Goal: Information Seeking & Learning: Learn about a topic

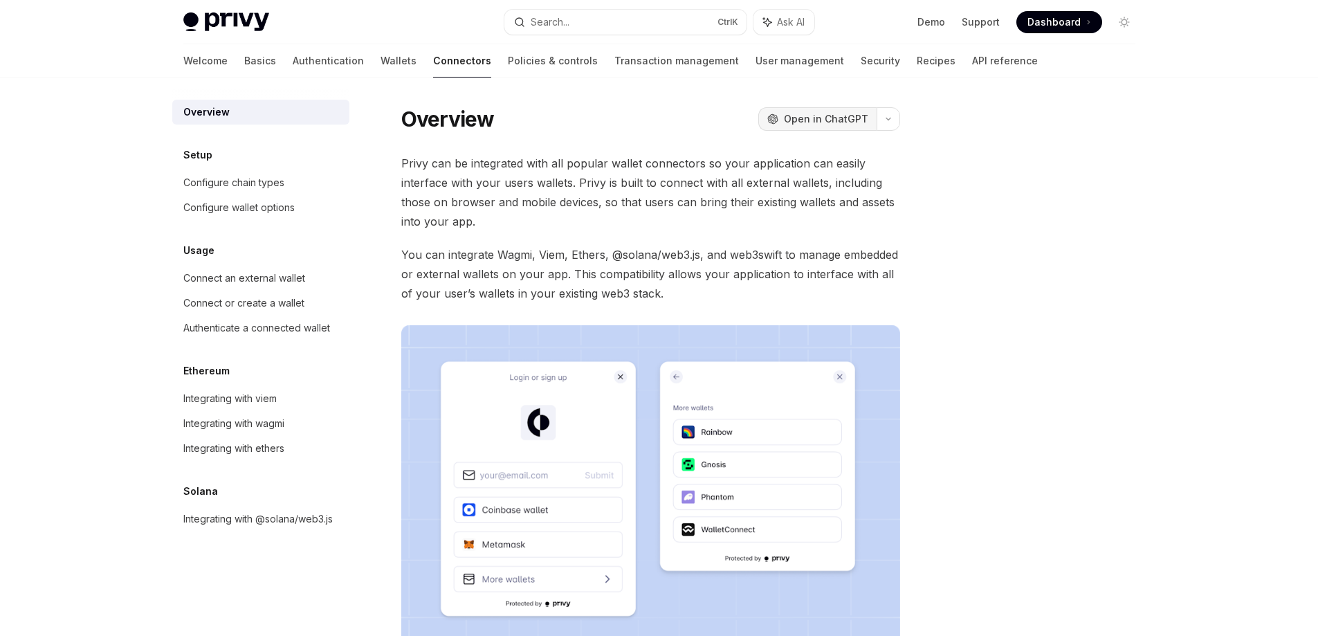
click at [841, 121] on span "Open in ChatGPT" at bounding box center [826, 119] width 84 height 14
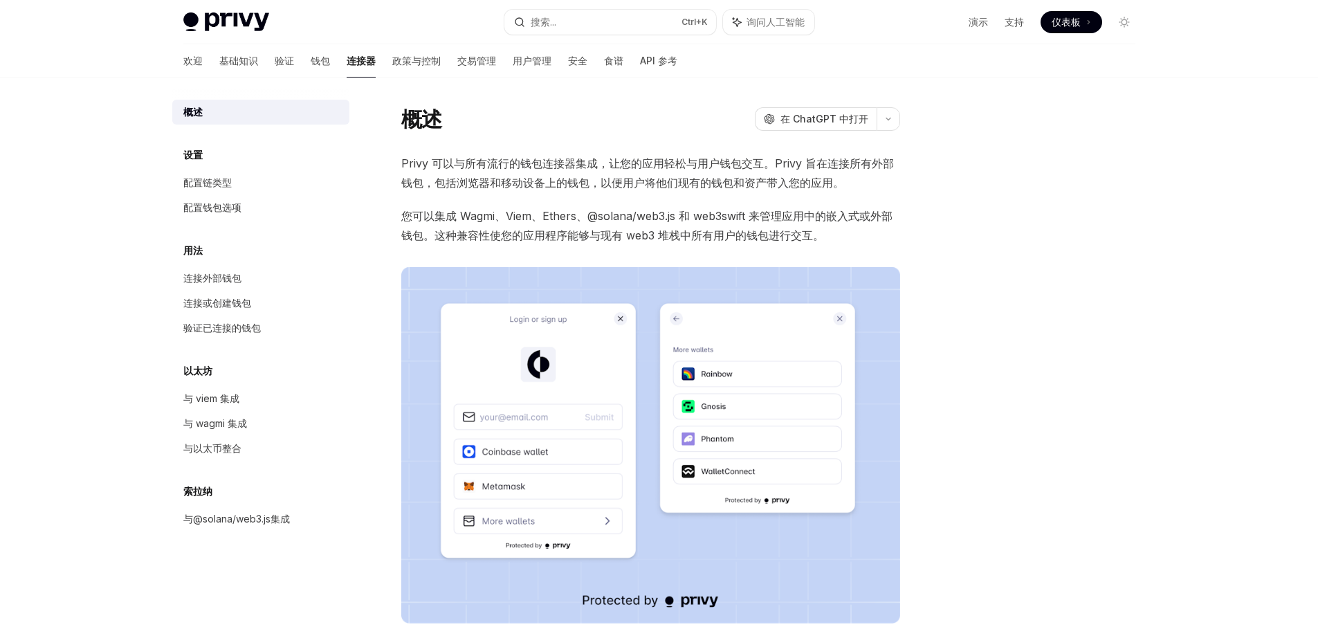
click at [1000, 136] on div at bounding box center [1041, 370] width 210 height 531
click at [640, 55] on font "API 参考" at bounding box center [658, 61] width 37 height 12
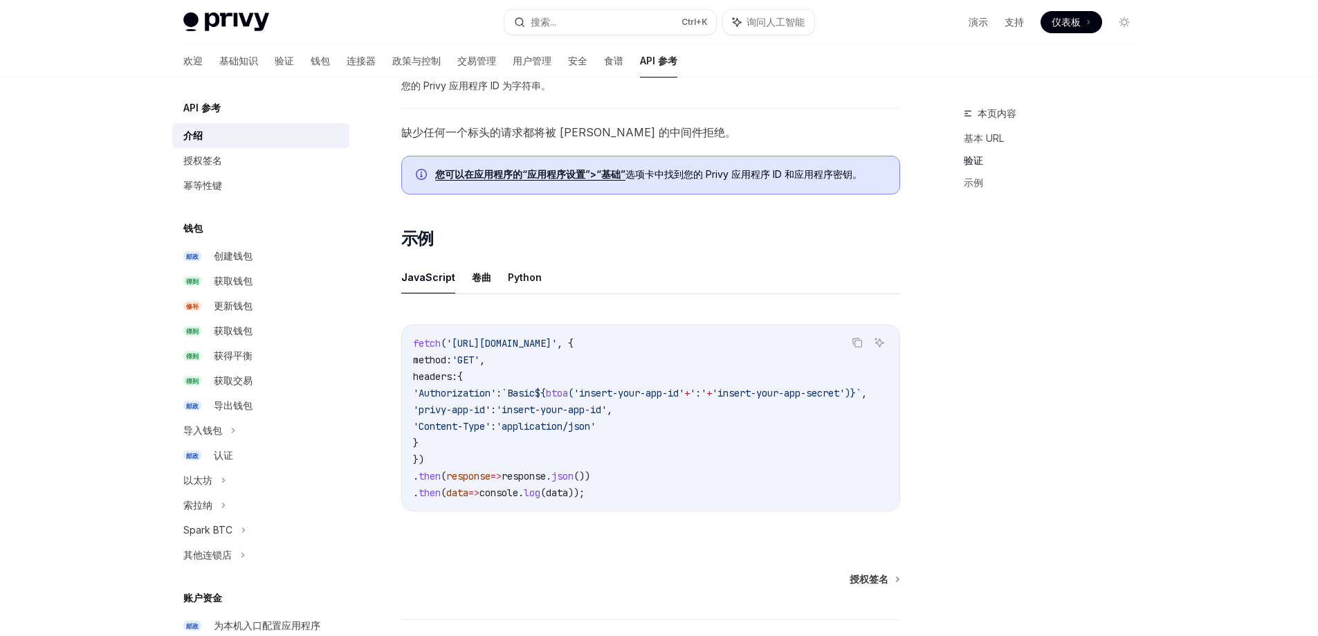
scroll to position [668, 0]
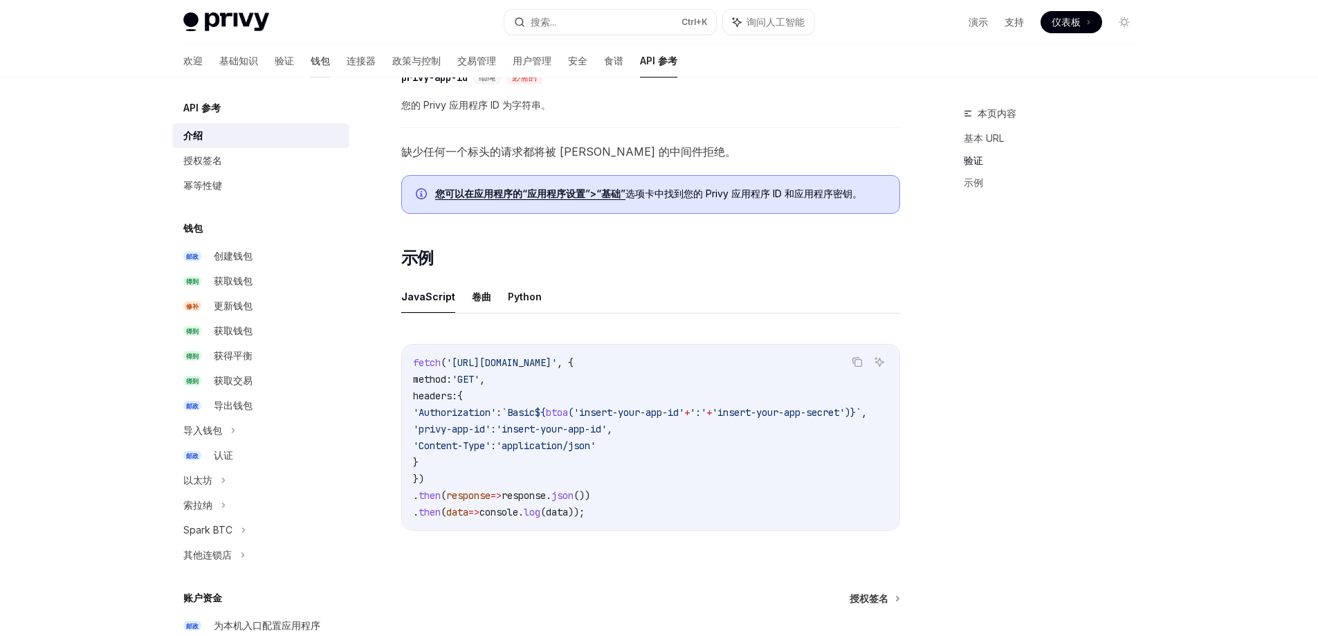
click at [311, 62] on font "钱包" at bounding box center [320, 61] width 19 height 12
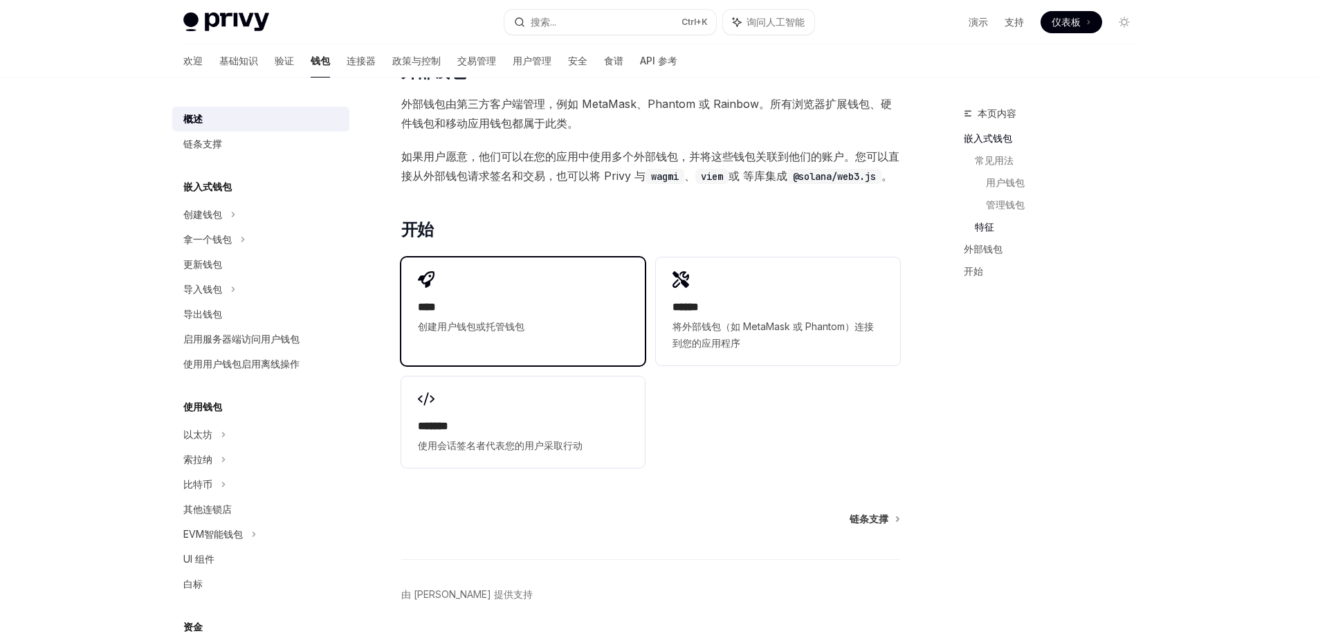
scroll to position [1772, 0]
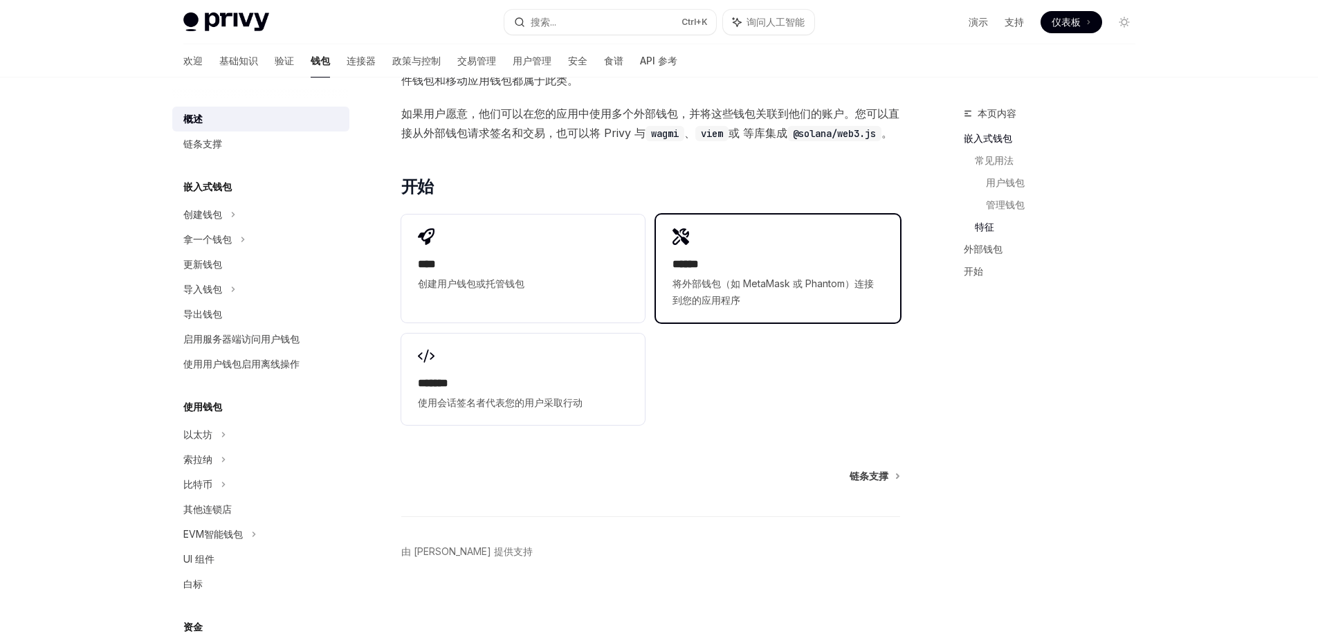
click at [699, 268] on font "******" at bounding box center [685, 264] width 26 height 10
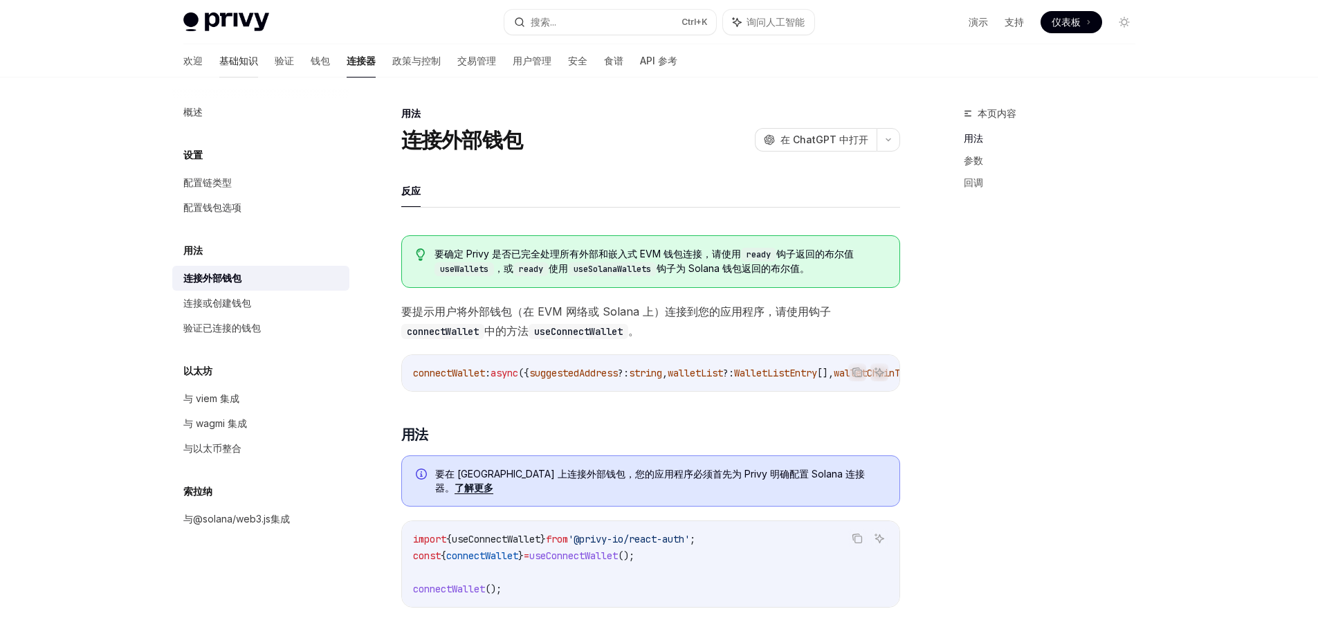
click at [219, 68] on link "基础知识" at bounding box center [238, 60] width 39 height 33
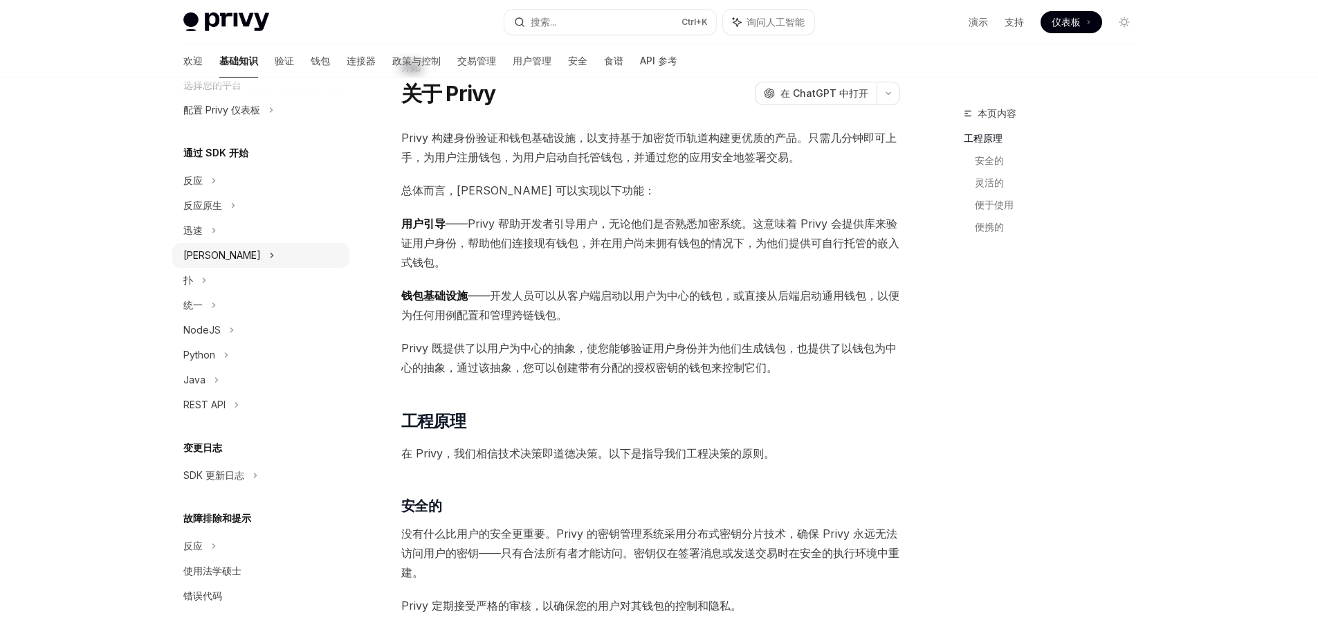
scroll to position [69, 0]
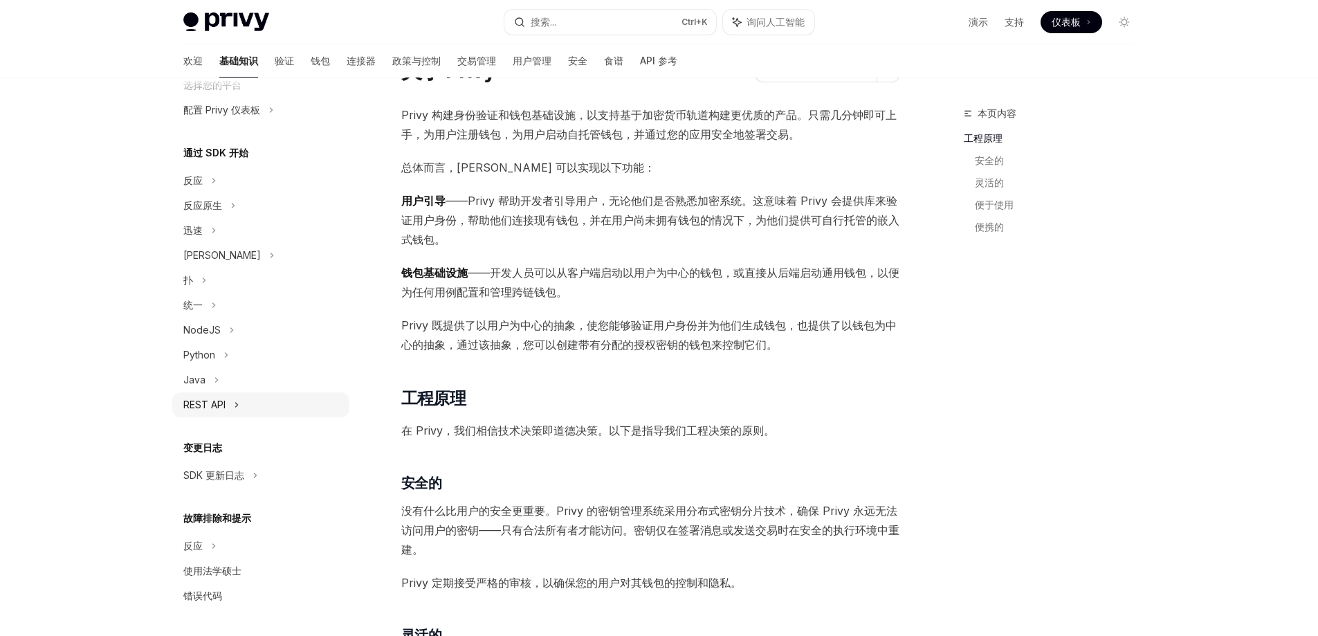
click at [204, 402] on font "REST API" at bounding box center [204, 404] width 42 height 12
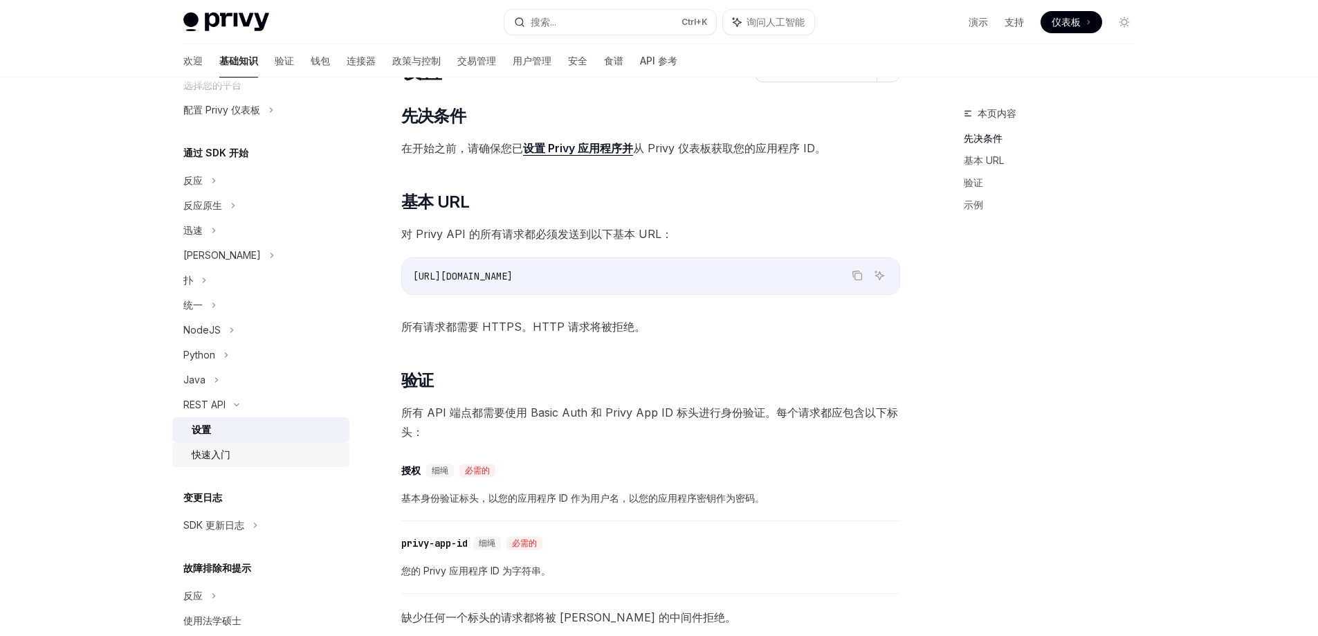
click at [201, 455] on font "快速入门" at bounding box center [211, 454] width 39 height 12
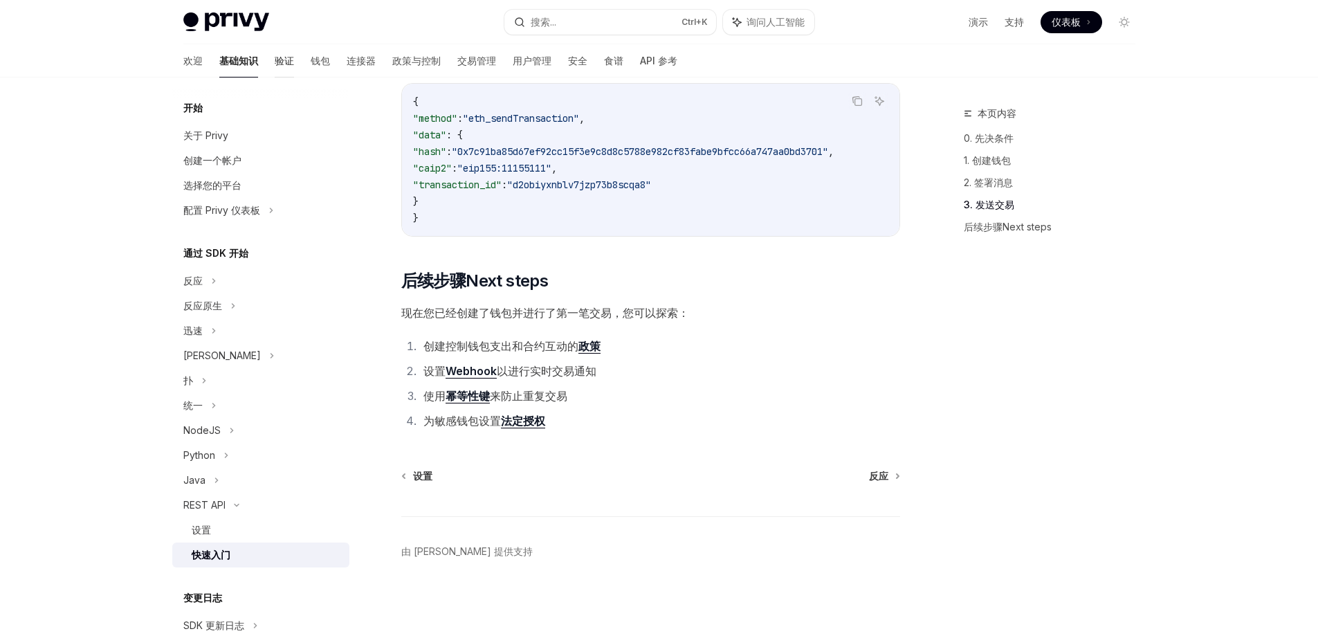
click at [275, 59] on font "验证" at bounding box center [284, 61] width 19 height 12
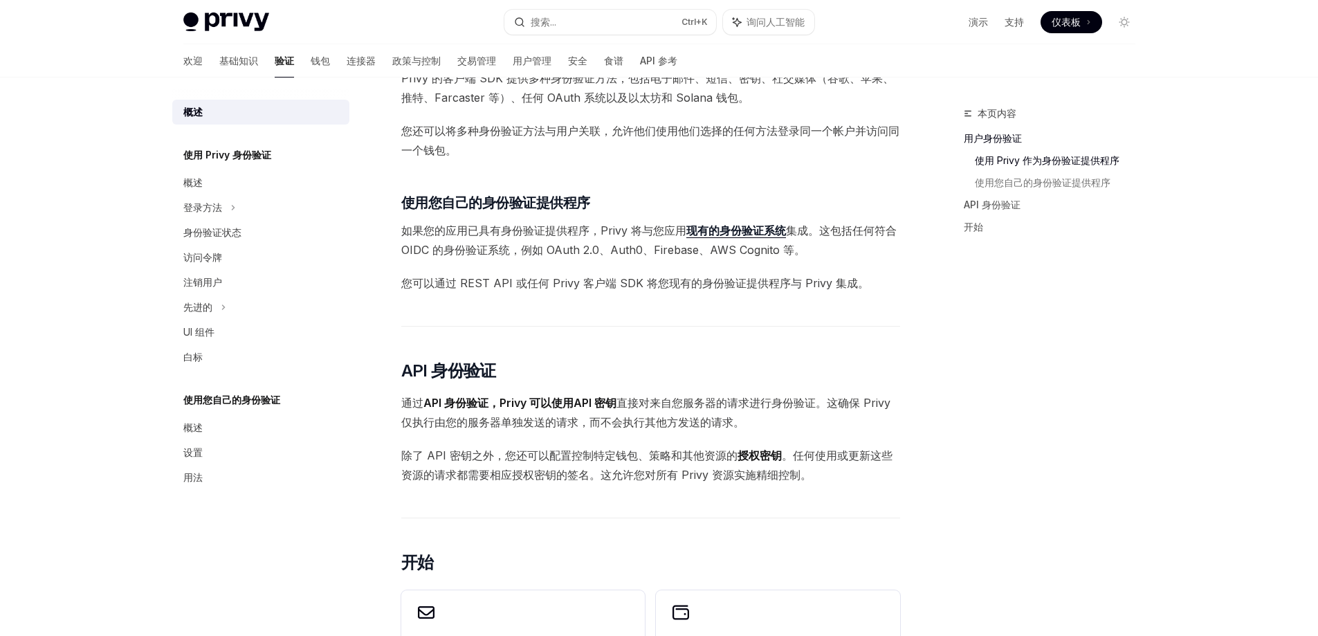
scroll to position [277, 0]
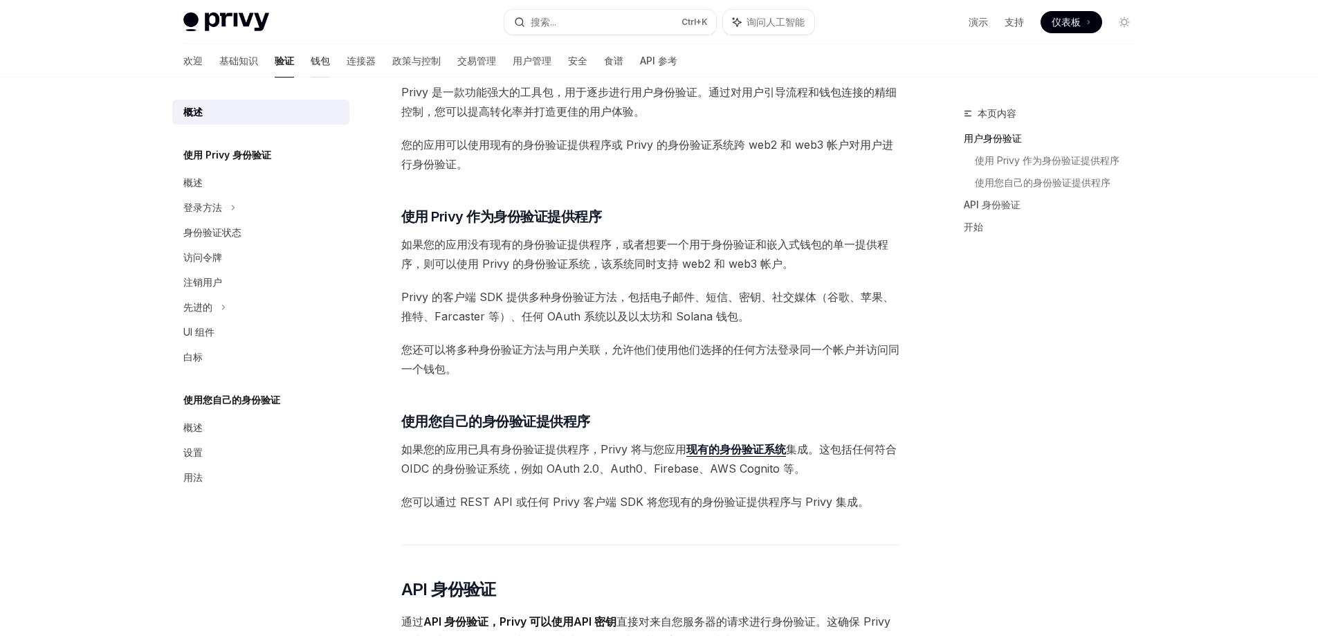
click at [311, 66] on font "钱包" at bounding box center [320, 61] width 19 height 14
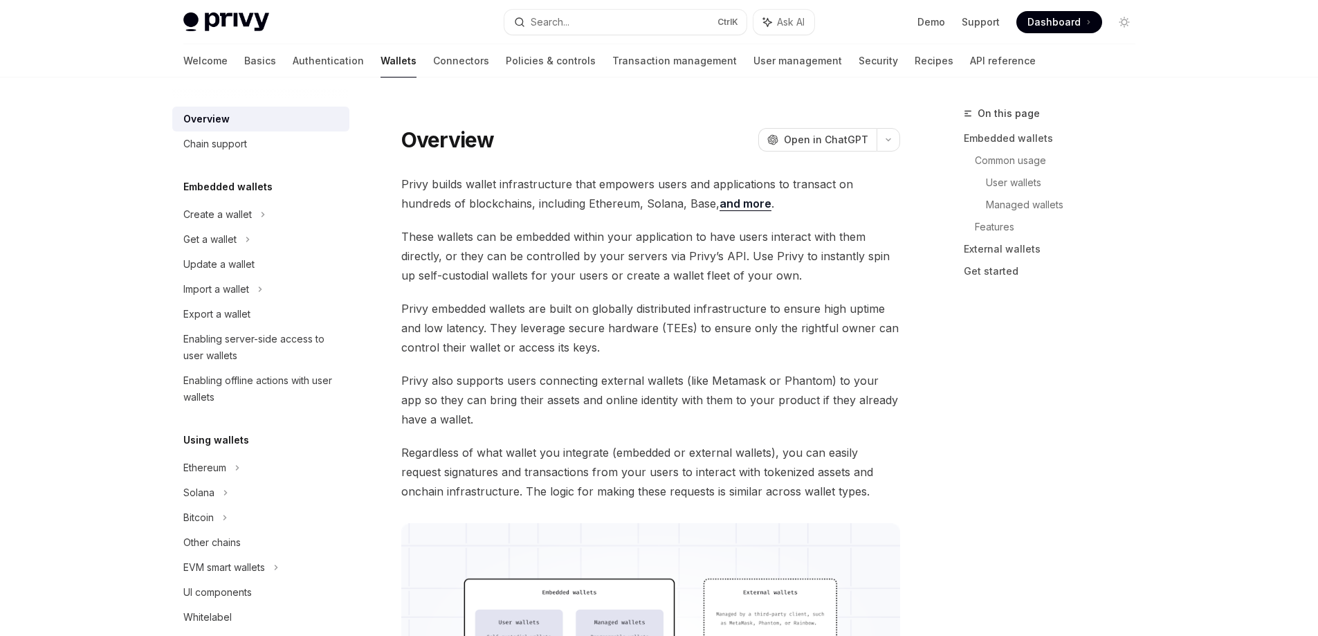
type textarea "*"
